Goal: Obtain resource: Obtain resource

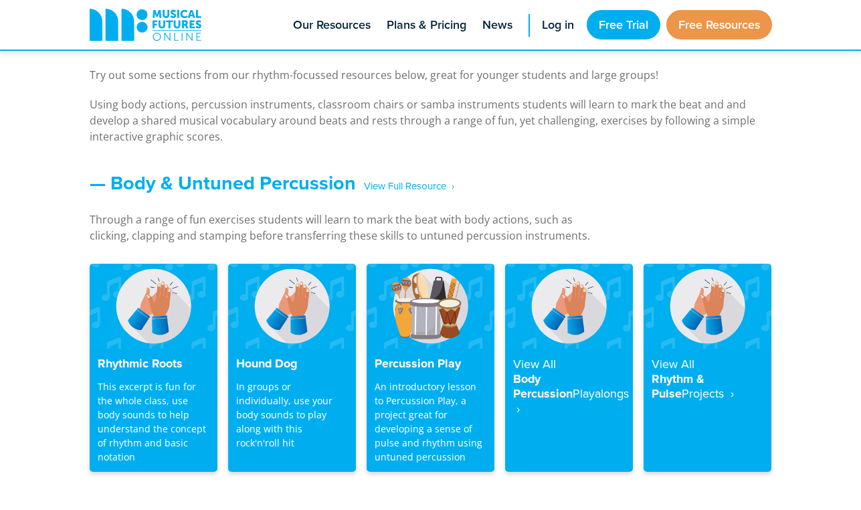
scroll to position [1043, 0]
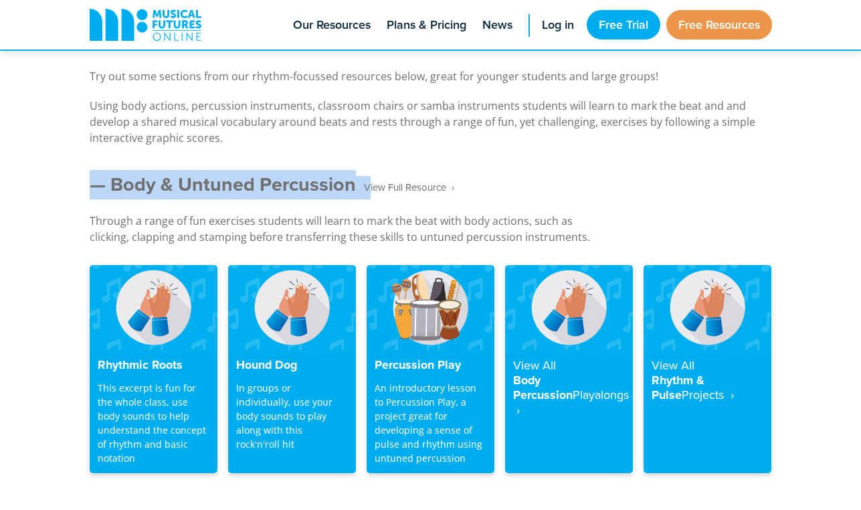
drag, startPoint x: 77, startPoint y: 183, endPoint x: 365, endPoint y: 183, distance: 288.4
click at [365, 183] on div "— Body & Untuned Percussion ‎ ‎ ‎ View Full Resource‎‏‏‎ ‎ › Through a range of…" at bounding box center [430, 326] width 709 height 306
copy link "— Body & Untuned Percussion ‎ ‎ ‎"
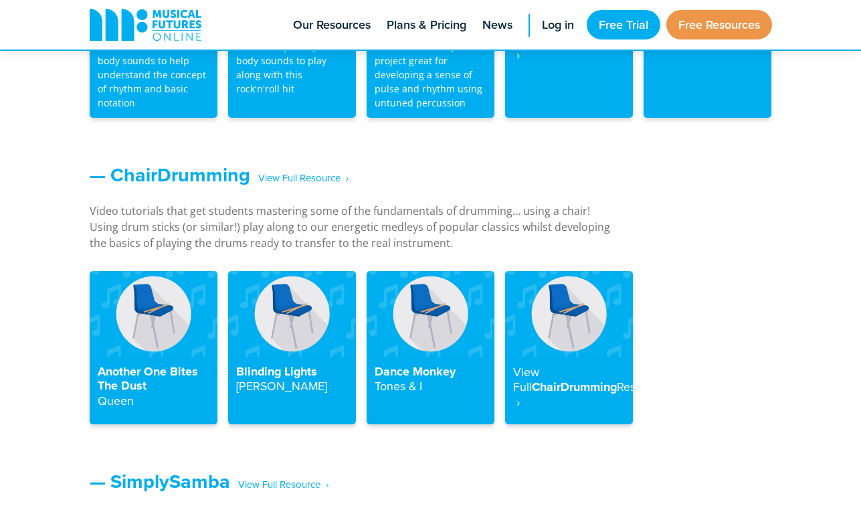
scroll to position [1424, 0]
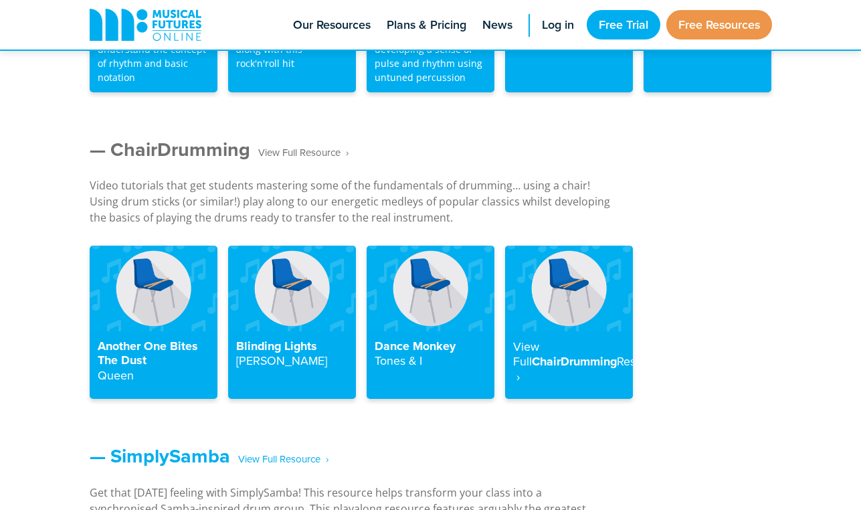
drag, startPoint x: 370, startPoint y: 155, endPoint x: 116, endPoint y: 145, distance: 253.8
click at [116, 145] on h3 "— ChairDrumming ‎ ‎ ‎ View Full Resource‎‏‏‎ ‎ ›" at bounding box center [351, 151] width 522 height 27
copy link "ChairDrumming ‎ ‎ ‎ View Full Resource‎‏‏‎ ‎ ›"
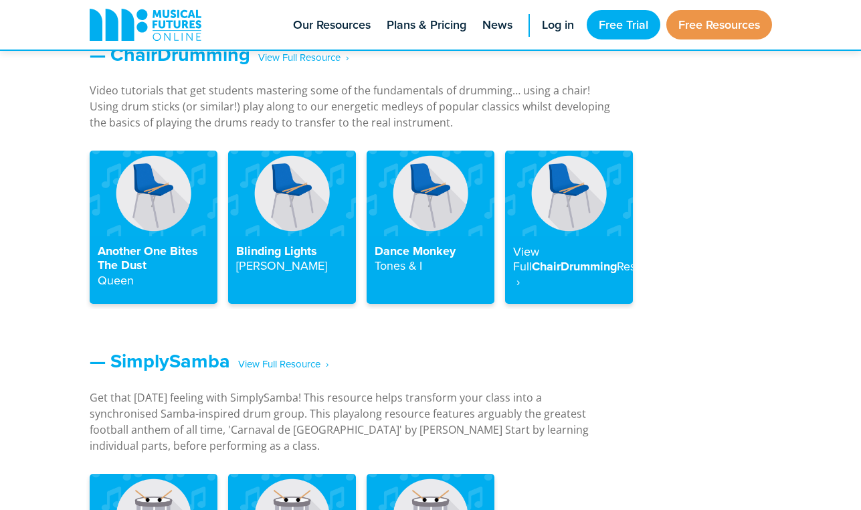
scroll to position [1680, 0]
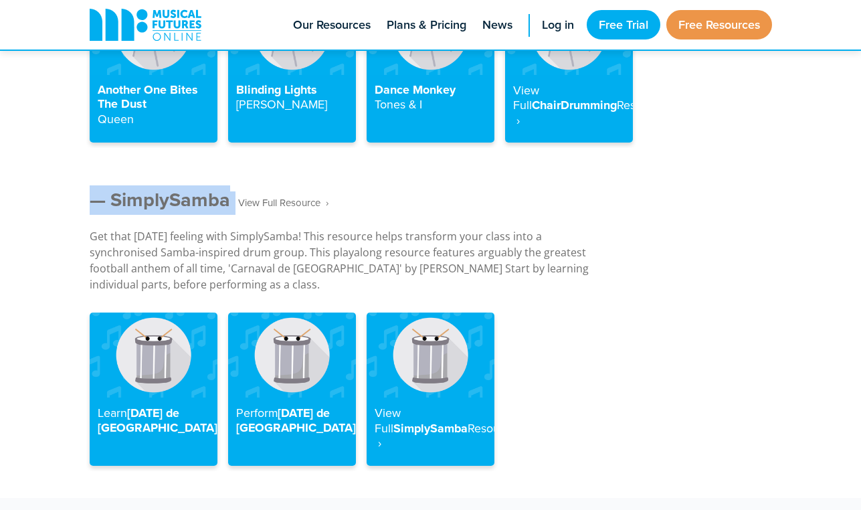
drag, startPoint x: 234, startPoint y: 183, endPoint x: 236, endPoint y: 206, distance: 22.9
click at [237, 206] on div "— SimplySamba ‎ ‎ ‎ View Full Resource‎‏‏‎ ‎ › Get that carnival feeling with S…" at bounding box center [430, 336] width 861 height 323
copy link "— SimplySamba ‎ ‎"
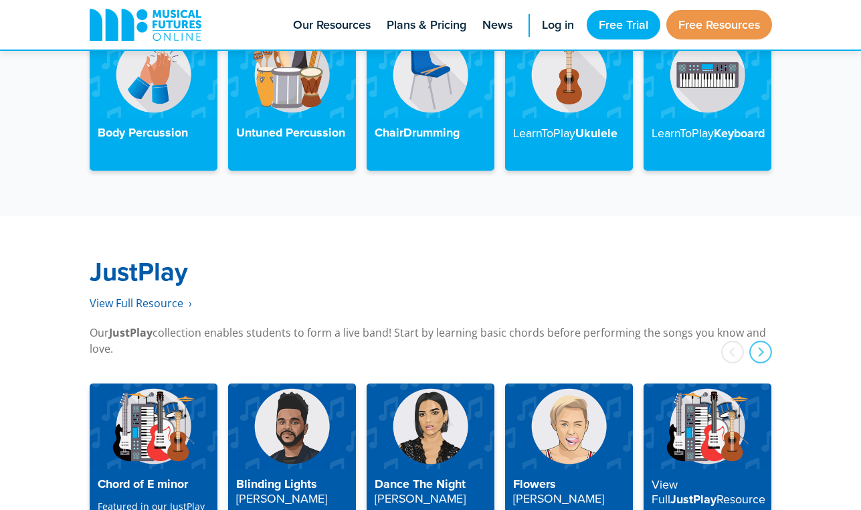
scroll to position [3336, 0]
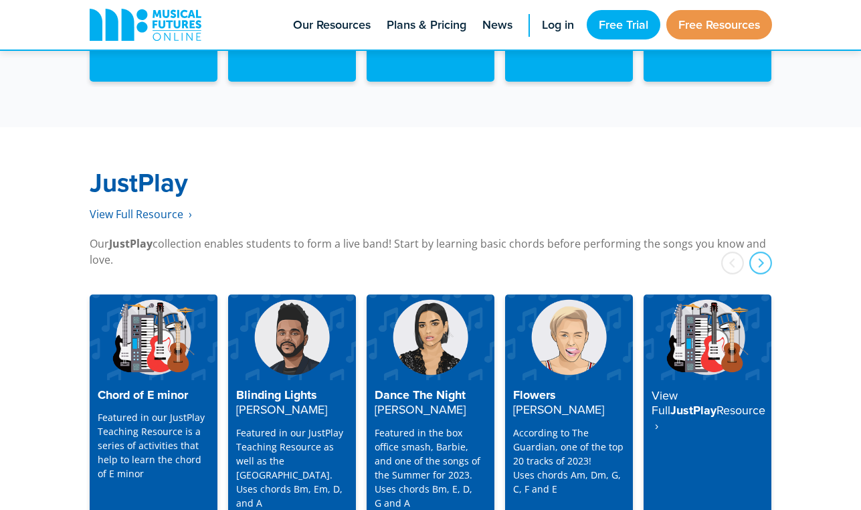
click at [207, 174] on h2 "JustPlay" at bounding box center [431, 182] width 683 height 31
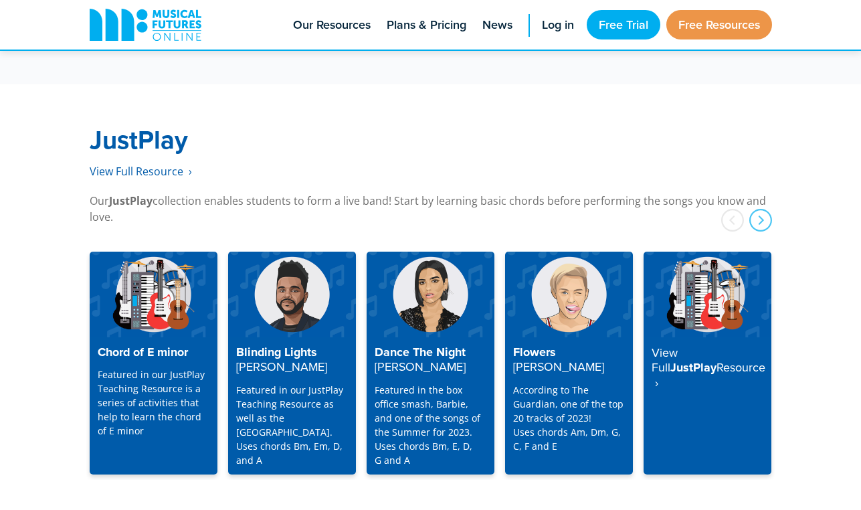
scroll to position [3376, 0]
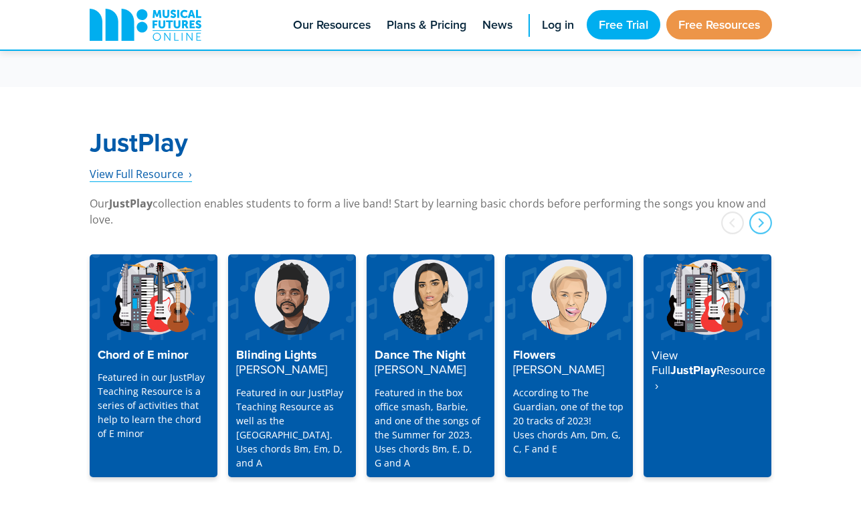
click at [161, 167] on span "View Full Resource‎‏‏‎ ‎ ›" at bounding box center [141, 174] width 102 height 15
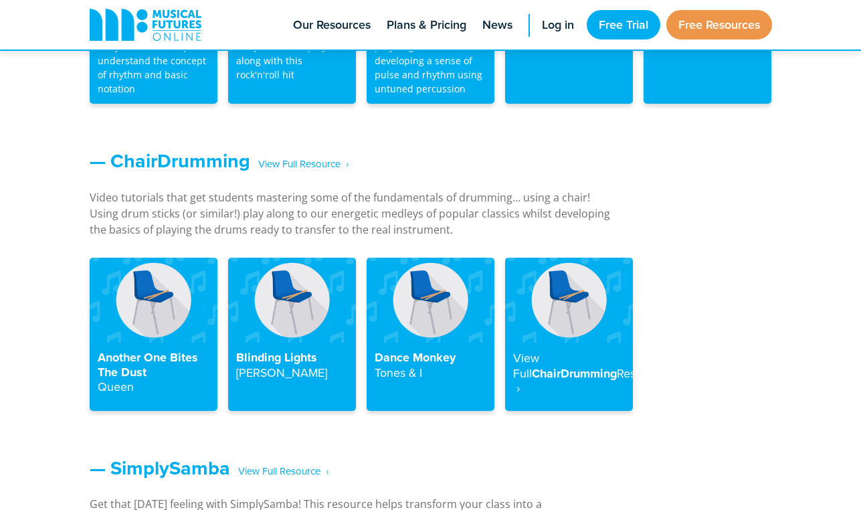
scroll to position [1388, 0]
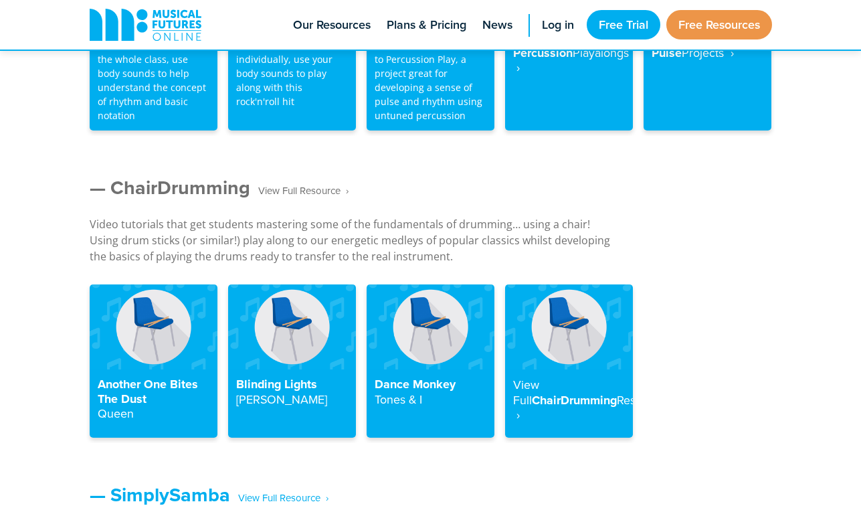
click at [327, 191] on span "‎ ‎ ‎ View Full Resource‎‏‏‎ ‎ ›" at bounding box center [299, 190] width 98 height 23
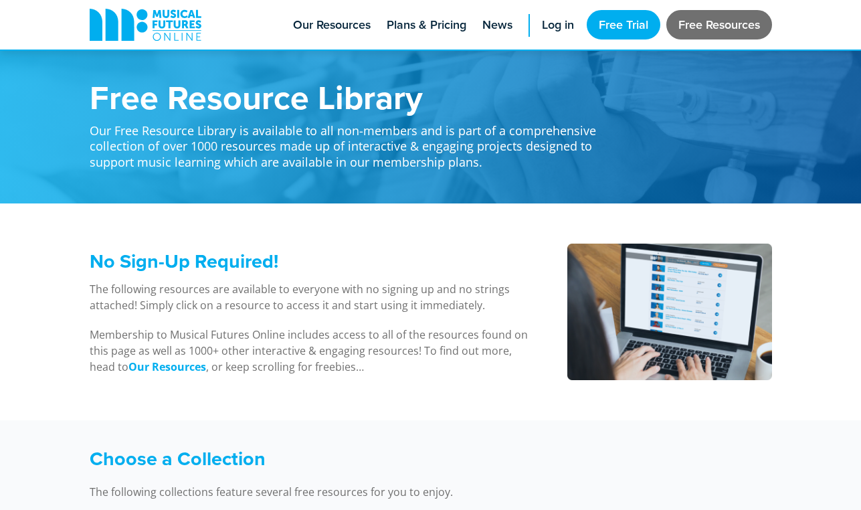
click at [724, 27] on link "Free Resources" at bounding box center [720, 24] width 106 height 29
